Goal: Information Seeking & Learning: Learn about a topic

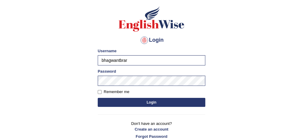
scroll to position [37, 0]
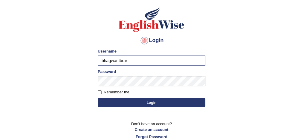
click at [165, 63] on input "bhagwantbrar" at bounding box center [152, 60] width 108 height 10
type input "obehi00"
click at [165, 101] on button "Login" at bounding box center [152, 102] width 108 height 9
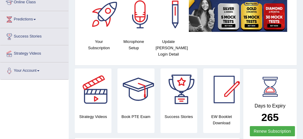
scroll to position [88, 0]
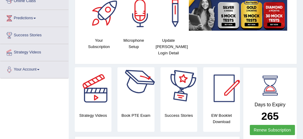
click at [200, 52] on div "Your Subscription Microphone Setup Update Pearson Login Detail" at bounding box center [186, 26] width 212 height 69
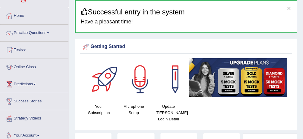
scroll to position [21, 0]
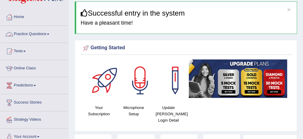
click at [28, 33] on link "Practice Questions" at bounding box center [34, 33] width 68 height 15
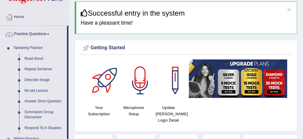
click at [28, 33] on link "Practice Questions" at bounding box center [33, 33] width 67 height 15
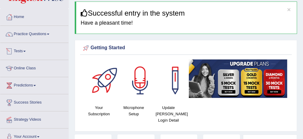
click at [27, 47] on link "Tests" at bounding box center [34, 50] width 68 height 15
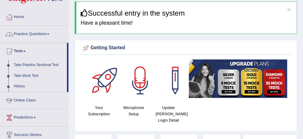
click at [27, 49] on link "Tests" at bounding box center [33, 50] width 67 height 15
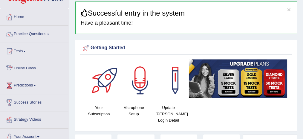
click at [31, 66] on link "Online Class" at bounding box center [34, 67] width 68 height 15
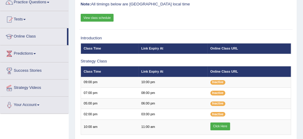
scroll to position [45, 0]
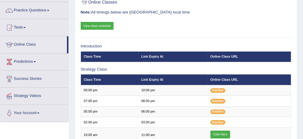
click at [95, 24] on link "View class schedule" at bounding box center [97, 26] width 33 height 8
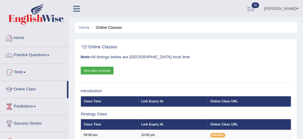
click at [22, 38] on link "Home" at bounding box center [34, 37] width 68 height 15
